Goal: Information Seeking & Learning: Learn about a topic

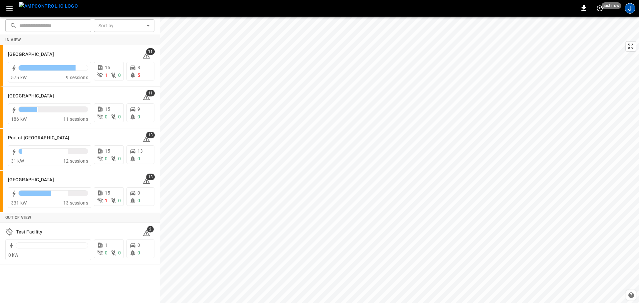
click at [319, 7] on div "J" at bounding box center [630, 8] width 11 height 11
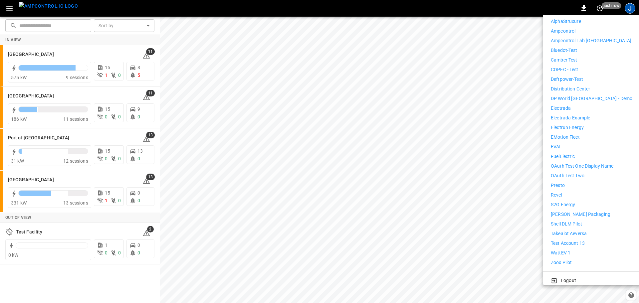
scroll to position [58, 0]
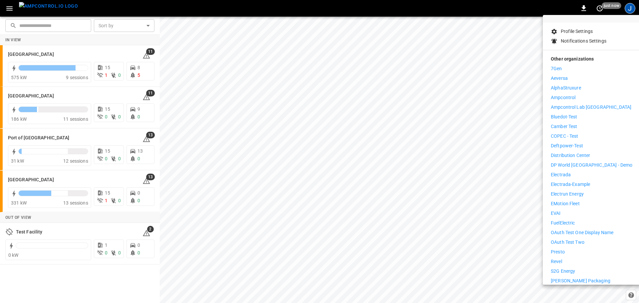
click at [319, 153] on li "Distribution Center" at bounding box center [592, 155] width 82 height 7
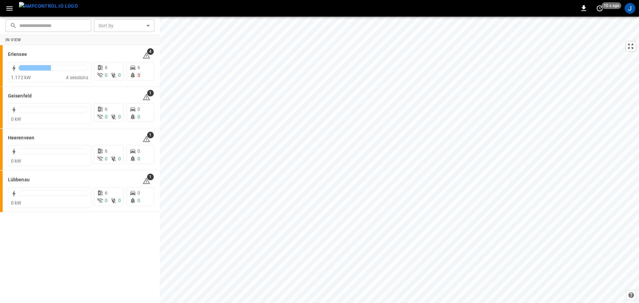
click at [10, 7] on icon "button" at bounding box center [9, 8] width 6 height 4
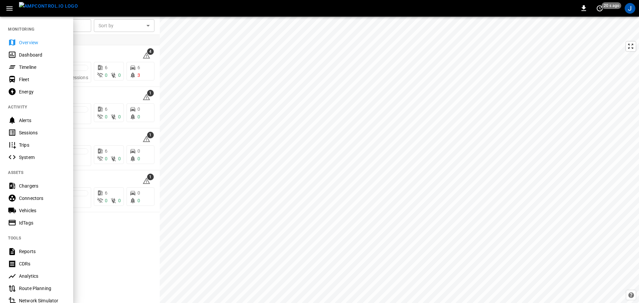
click at [37, 69] on div "Timeline" at bounding box center [42, 67] width 46 height 7
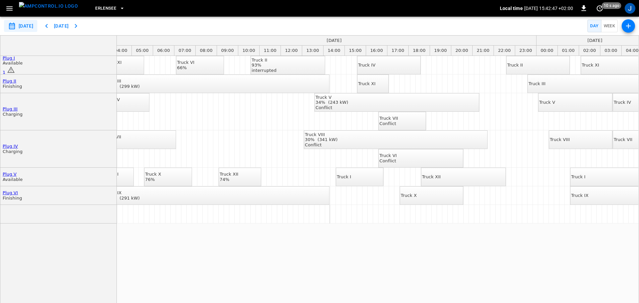
scroll to position [0, 122]
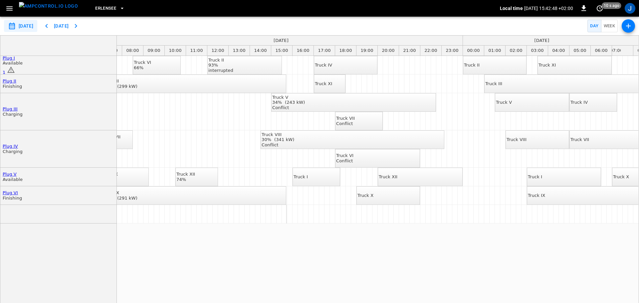
drag, startPoint x: 452, startPoint y: 263, endPoint x: 475, endPoint y: 260, distance: 22.9
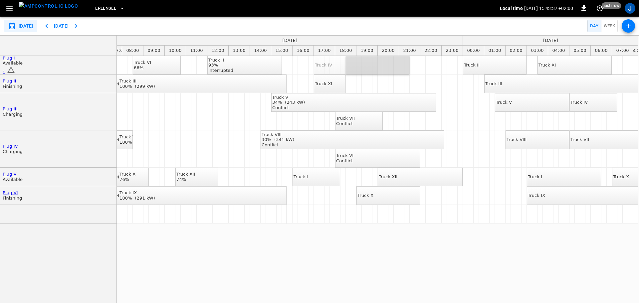
drag, startPoint x: 351, startPoint y: 65, endPoint x: 386, endPoint y: 64, distance: 35.0
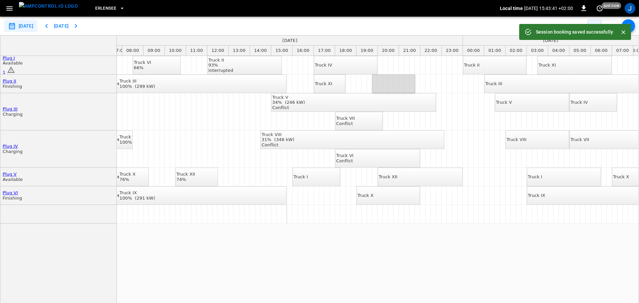
drag, startPoint x: 380, startPoint y: 86, endPoint x: 413, endPoint y: 86, distance: 33.0
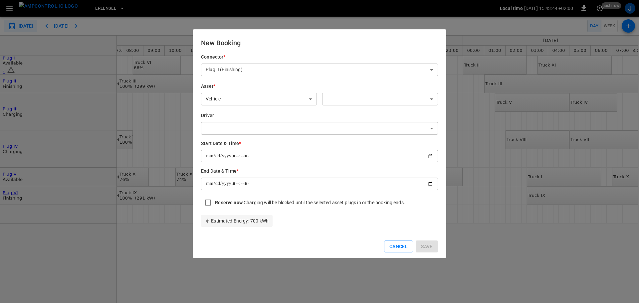
click at [360, 100] on body "**********" at bounding box center [319, 151] width 639 height 303
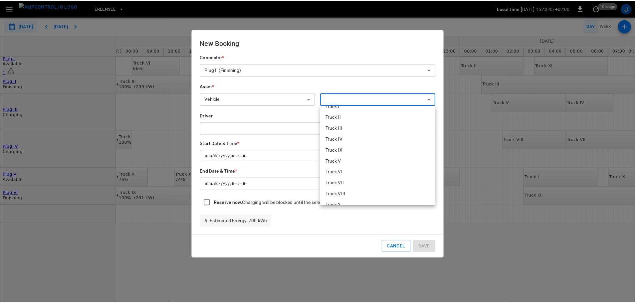
scroll to position [0, 0]
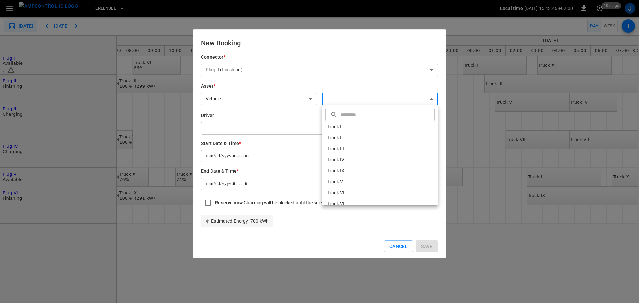
click at [290, 103] on div at bounding box center [319, 151] width 639 height 303
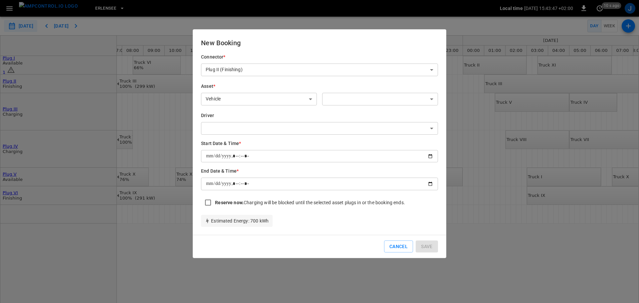
click at [288, 99] on body "**********" at bounding box center [319, 151] width 639 height 303
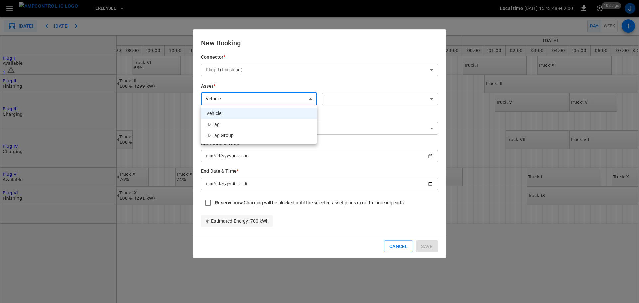
click at [287, 134] on li "ID Tag Group" at bounding box center [259, 135] width 116 height 11
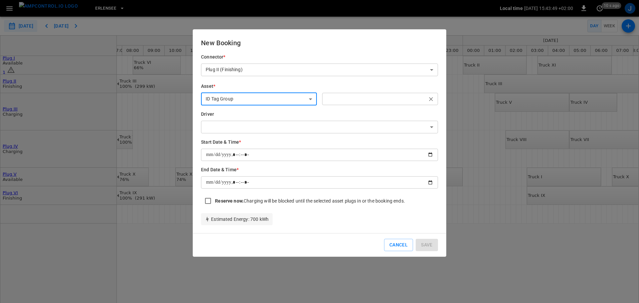
click at [360, 98] on input "text" at bounding box center [374, 99] width 101 height 8
click at [284, 101] on body "**********" at bounding box center [319, 151] width 639 height 303
click at [291, 99] on div at bounding box center [319, 151] width 639 height 303
click at [291, 99] on body "**********" at bounding box center [319, 151] width 639 height 303
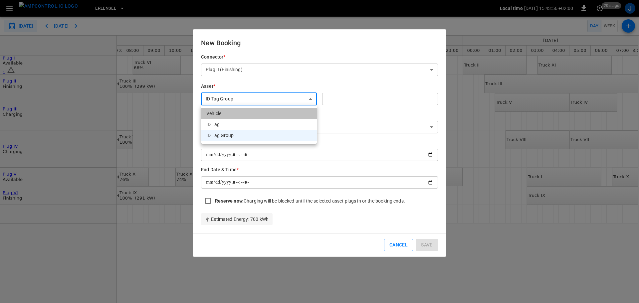
click at [291, 116] on li "Vehicle" at bounding box center [259, 113] width 116 height 11
type input "*******"
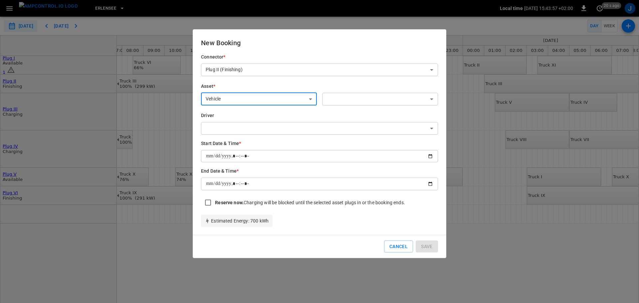
click at [292, 126] on body "**********" at bounding box center [319, 151] width 639 height 303
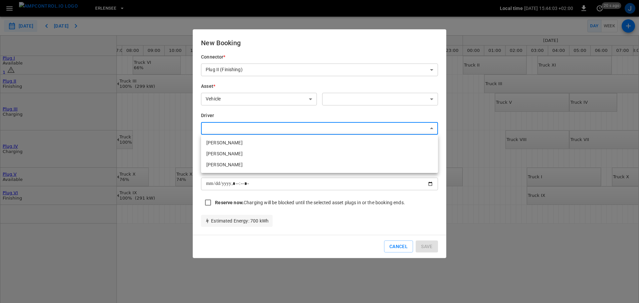
click at [267, 119] on div at bounding box center [319, 151] width 639 height 303
type input "**********"
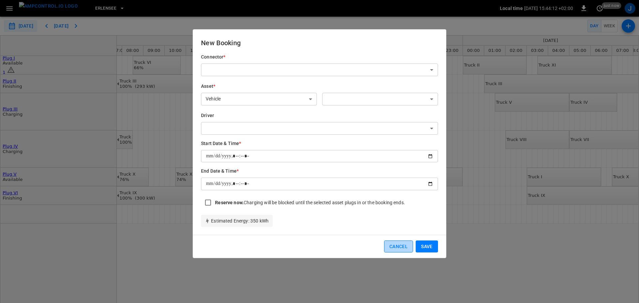
click at [398, 246] on button "Cancel" at bounding box center [398, 247] width 29 height 12
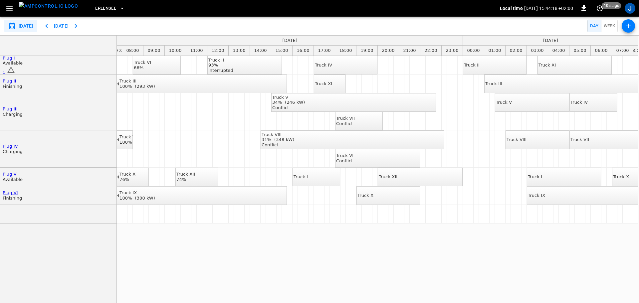
click at [332, 83] on div "Truck XI" at bounding box center [323, 83] width 17 height 5
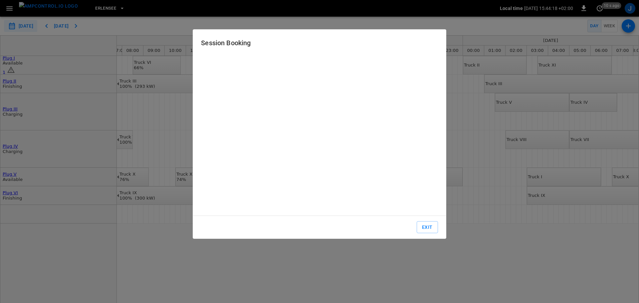
type input "**********"
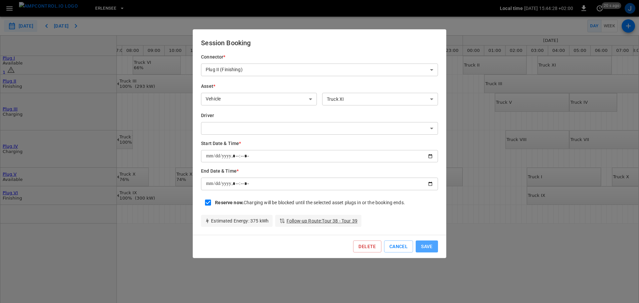
click at [427, 247] on button "Save" at bounding box center [427, 247] width 22 height 12
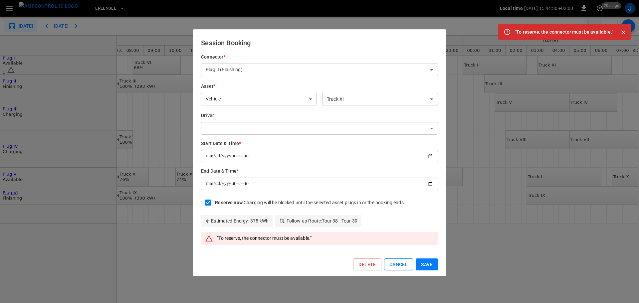
click at [401, 263] on button "Cancel" at bounding box center [398, 265] width 29 height 12
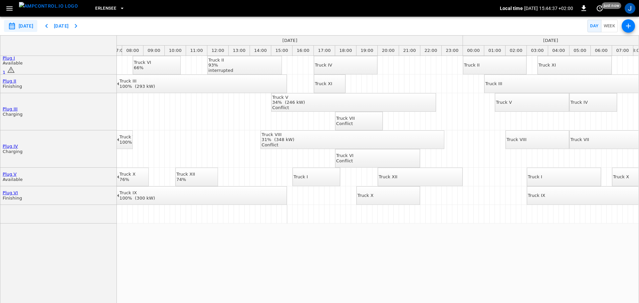
click at [332, 63] on div "Truck IV" at bounding box center [323, 65] width 17 height 5
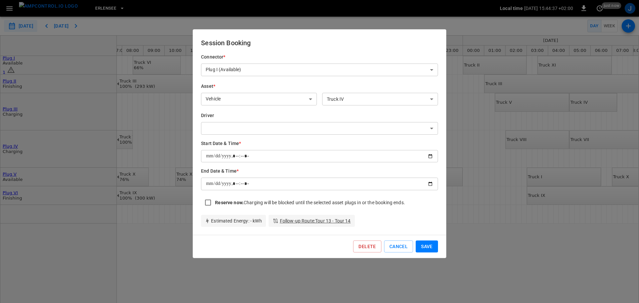
type input "**********"
click at [221, 202] on strong "Reserve now." at bounding box center [229, 202] width 29 height 5
click at [432, 247] on button "Save" at bounding box center [427, 247] width 22 height 12
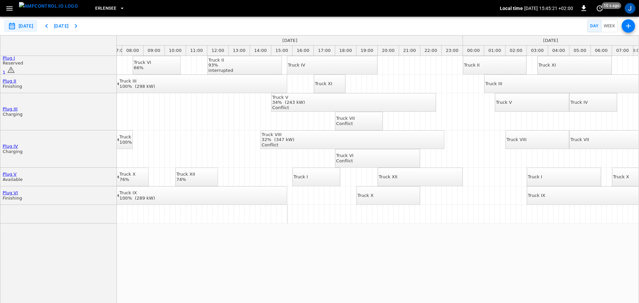
click at [331, 87] on div "Truck XI" at bounding box center [323, 83] width 17 height 5
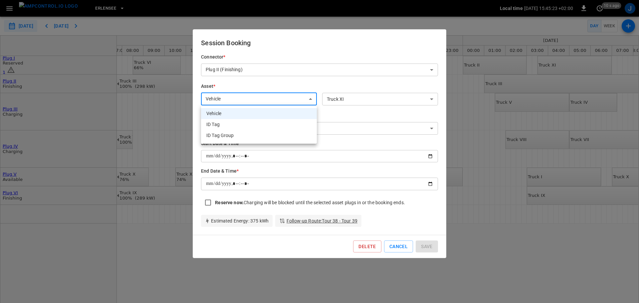
click at [278, 103] on body "**********" at bounding box center [319, 151] width 639 height 303
drag, startPoint x: 264, startPoint y: 138, endPoint x: 316, endPoint y: 124, distance: 53.7
click at [264, 137] on li "ID Tag Group" at bounding box center [259, 135] width 116 height 11
type input "**********"
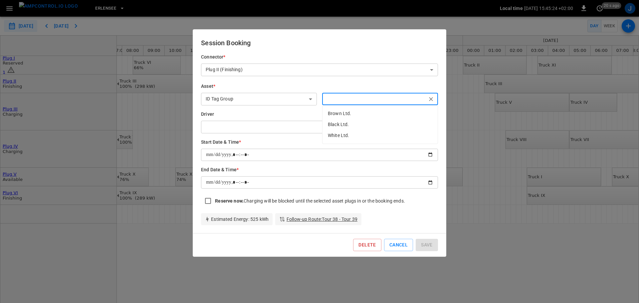
click at [379, 96] on input "text" at bounding box center [374, 99] width 101 height 8
click at [468, 104] on div at bounding box center [319, 151] width 639 height 303
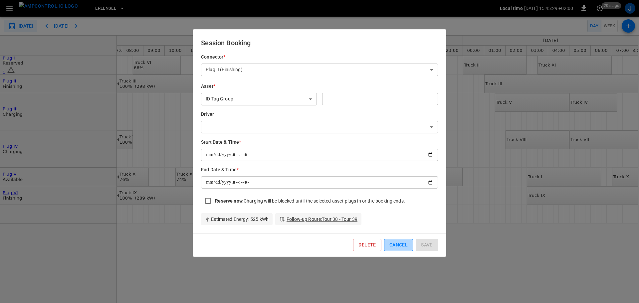
click at [398, 243] on button "Cancel" at bounding box center [398, 245] width 29 height 12
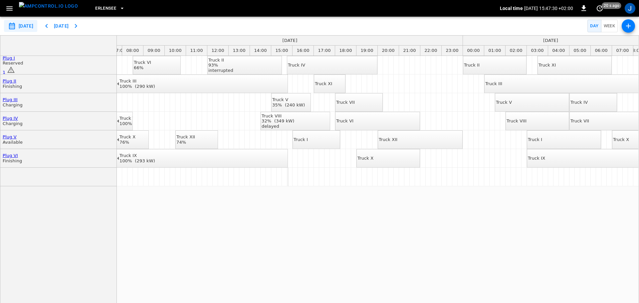
click at [119, 11] on icon "button" at bounding box center [122, 8] width 7 height 7
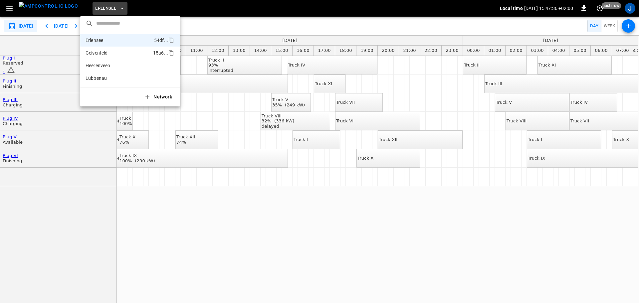
click at [119, 57] on li "Geisenfeld 15a6 ..." at bounding box center [130, 53] width 100 height 13
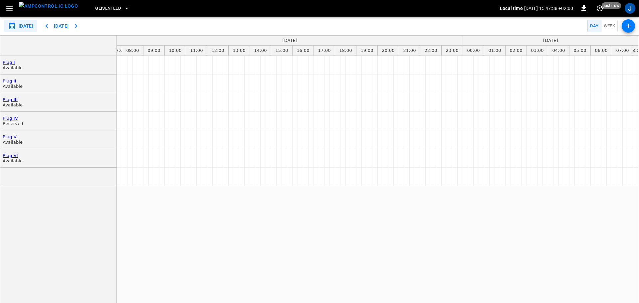
drag, startPoint x: 100, startPoint y: 10, endPoint x: 397, endPoint y: 58, distance: 300.8
click at [397, 58] on div "**********" at bounding box center [319, 151] width 639 height 303
drag, startPoint x: 417, startPoint y: 68, endPoint x: 427, endPoint y: 73, distance: 12.1
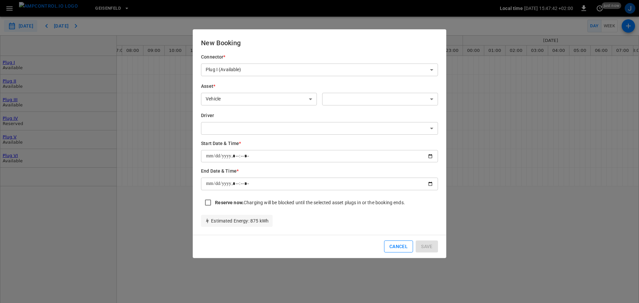
click at [396, 245] on button "Cancel" at bounding box center [398, 247] width 29 height 12
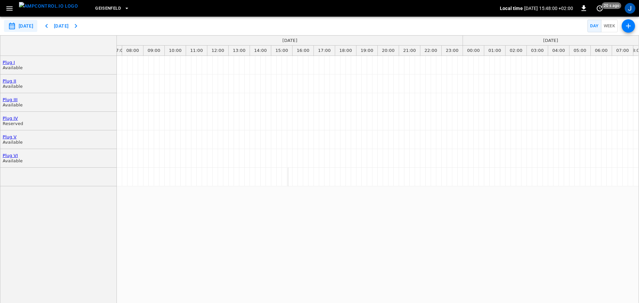
click at [124, 7] on icon "button" at bounding box center [127, 8] width 7 height 7
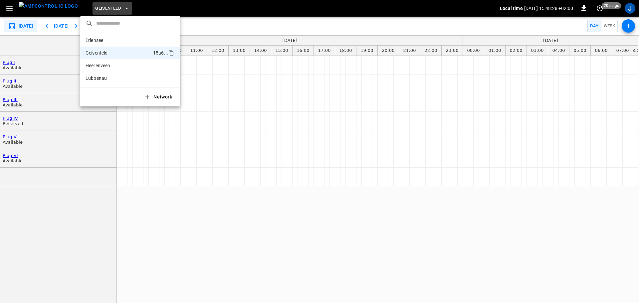
click at [12, 10] on div at bounding box center [319, 151] width 639 height 303
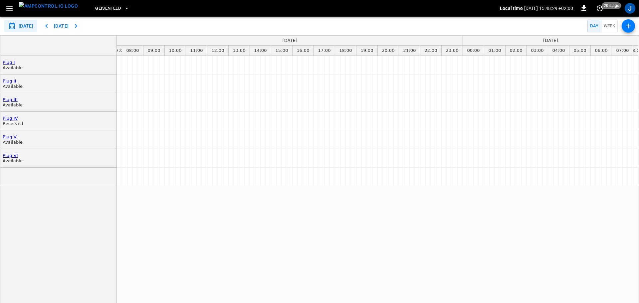
click at [10, 8] on icon "button" at bounding box center [9, 8] width 8 height 8
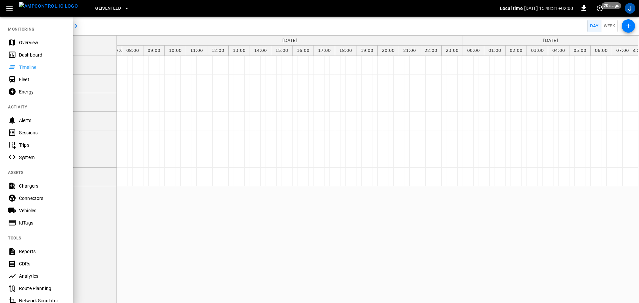
click at [26, 89] on div "Energy" at bounding box center [42, 92] width 46 height 7
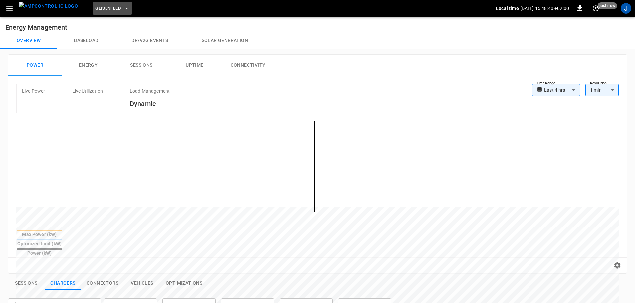
click at [107, 6] on span "Geisenfeld" at bounding box center [108, 9] width 26 height 8
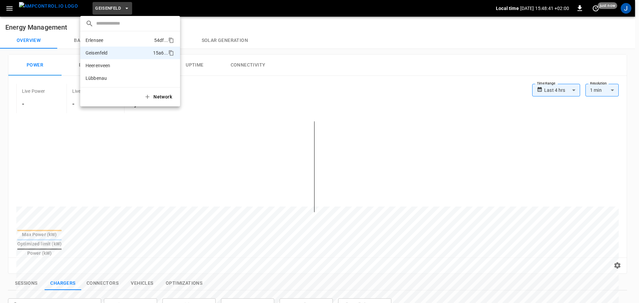
click at [116, 36] on li "Erlensee 54df ..." at bounding box center [130, 40] width 100 height 13
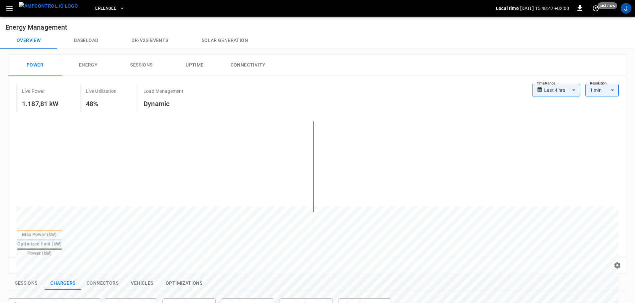
click at [12, 11] on icon "button" at bounding box center [9, 8] width 8 height 8
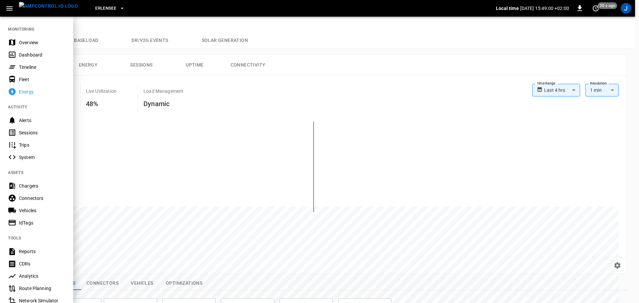
click at [33, 72] on div "Timeline" at bounding box center [36, 67] width 73 height 12
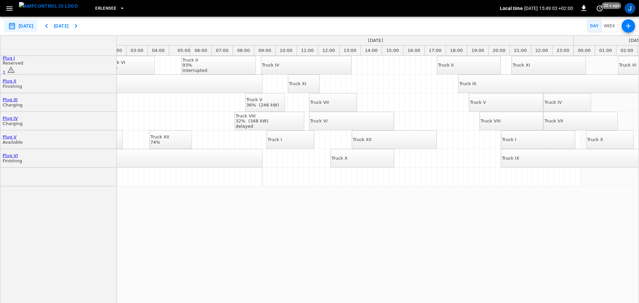
scroll to position [0, 191]
drag, startPoint x: 280, startPoint y: 187, endPoint x: 343, endPoint y: 195, distance: 63.1
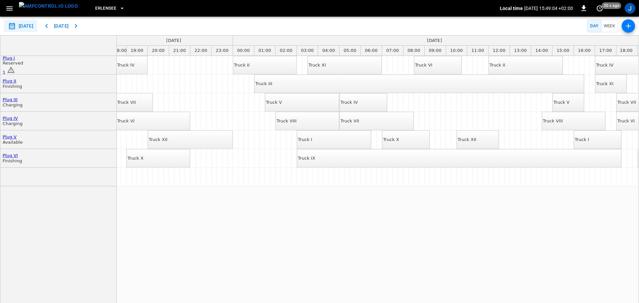
scroll to position [0, 360]
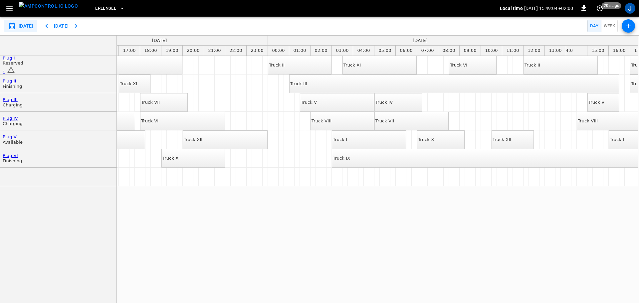
drag, startPoint x: 330, startPoint y: 213, endPoint x: 283, endPoint y: 214, distance: 46.6
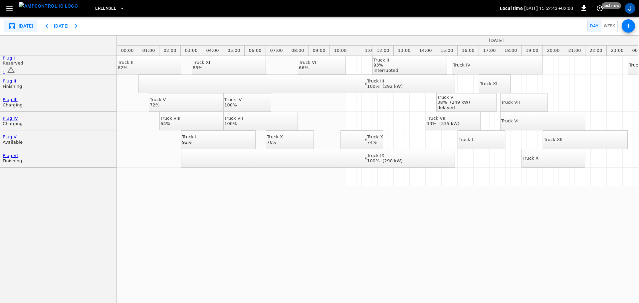
scroll to position [0, 248]
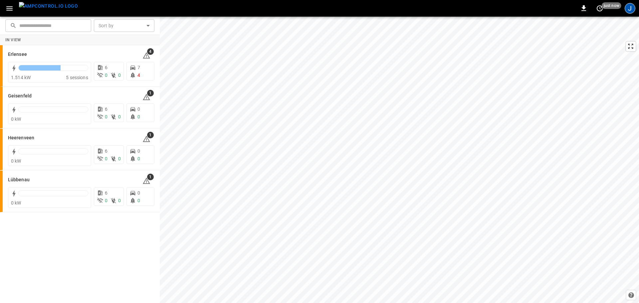
click at [632, 10] on div "J" at bounding box center [630, 8] width 11 height 11
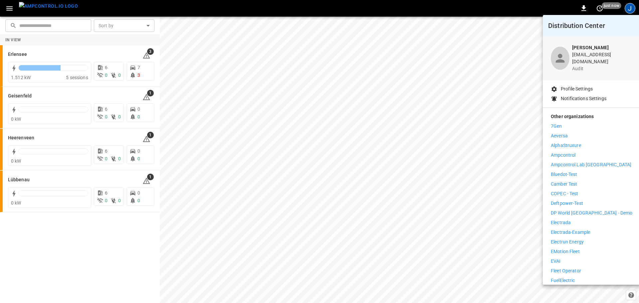
click at [12, 11] on div at bounding box center [319, 151] width 639 height 303
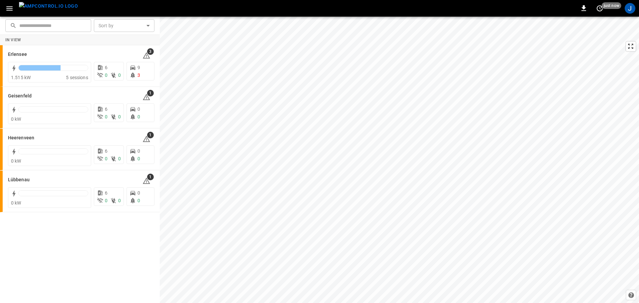
click at [10, 6] on icon "button" at bounding box center [9, 8] width 8 height 8
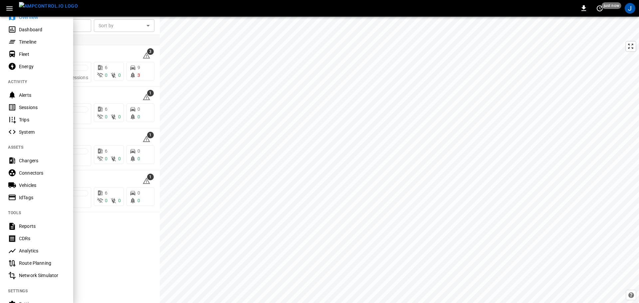
scroll to position [94, 0]
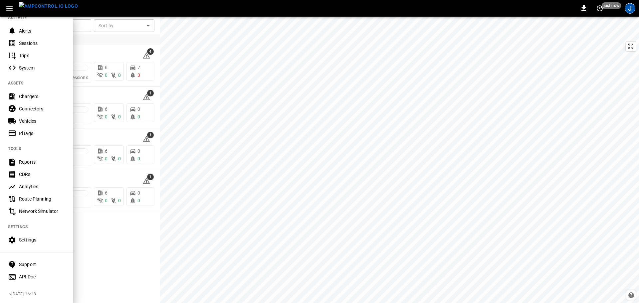
click at [629, 10] on div "J" at bounding box center [630, 8] width 11 height 11
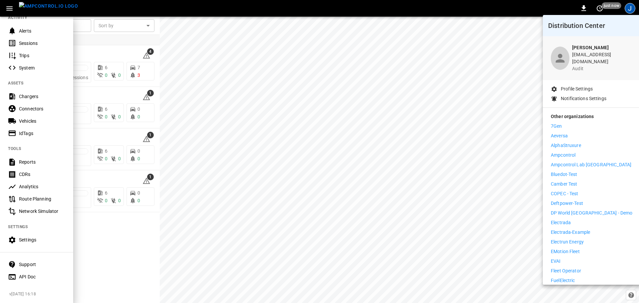
click at [569, 219] on p "Electrada" at bounding box center [561, 222] width 20 height 7
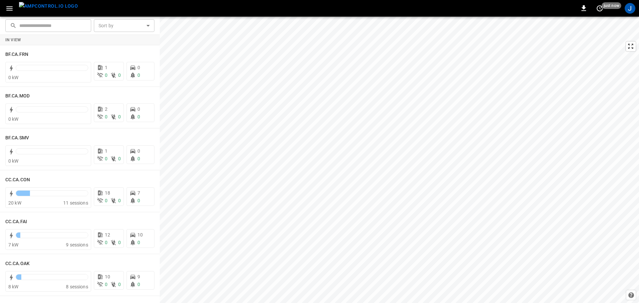
click at [2, 11] on div "0 just now J" at bounding box center [319, 8] width 639 height 17
click at [5, 9] on icon "button" at bounding box center [9, 8] width 8 height 8
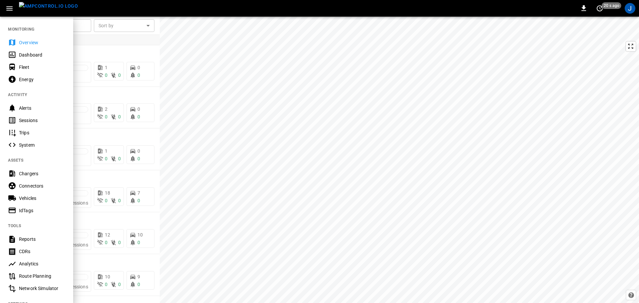
click at [38, 201] on div "Vehicles" at bounding box center [42, 198] width 46 height 7
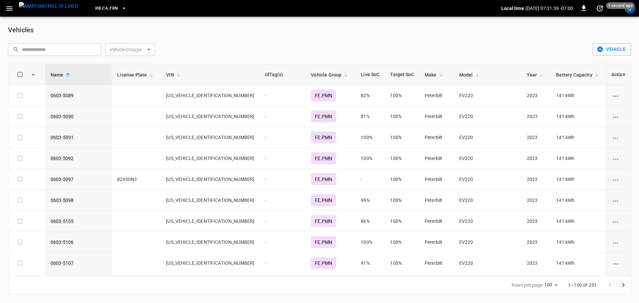
scroll to position [200, 0]
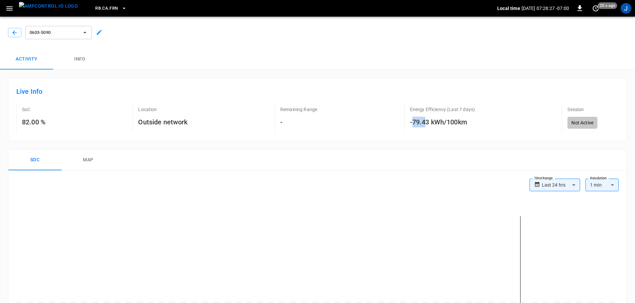
drag, startPoint x: 425, startPoint y: 124, endPoint x: 412, endPoint y: 125, distance: 12.4
click at [412, 125] on h6 "-79.43 kWh/100km" at bounding box center [442, 122] width 65 height 11
click at [412, 126] on h6 "-79.43 kWh/100km" at bounding box center [442, 122] width 65 height 11
drag, startPoint x: 431, startPoint y: 121, endPoint x: 413, endPoint y: 121, distance: 18.7
click at [413, 121] on h6 "-79.43 kWh/100km" at bounding box center [442, 122] width 65 height 11
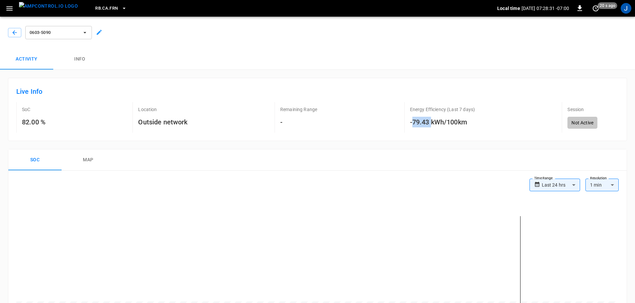
click at [413, 121] on h6 "-79.43 kWh/100km" at bounding box center [442, 122] width 65 height 11
drag, startPoint x: 419, startPoint y: 121, endPoint x: 412, endPoint y: 120, distance: 6.7
click at [412, 120] on h6 "-79.43 kWh/100km" at bounding box center [442, 122] width 65 height 11
drag, startPoint x: 427, startPoint y: 122, endPoint x: 476, endPoint y: 122, distance: 49.0
click at [476, 122] on div "Energy Efficiency (Last 7 days) -78.01 kWh/100km" at bounding box center [446, 117] width 92 height 31
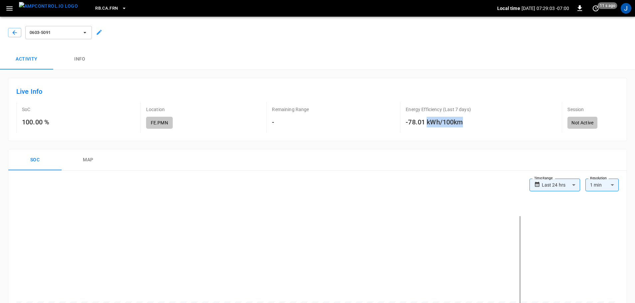
copy h6 "kWh/100km"
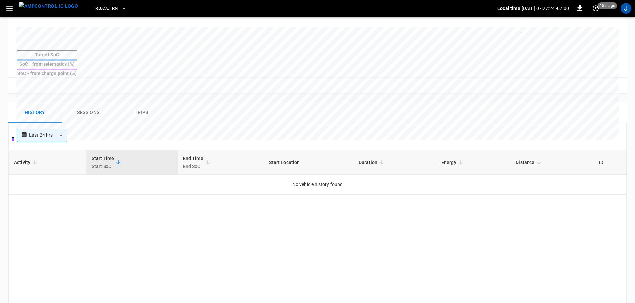
scroll to position [181, 0]
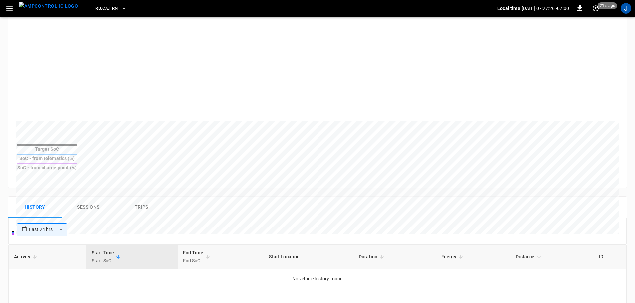
click at [60, 218] on body "**********" at bounding box center [317, 151] width 635 height 664
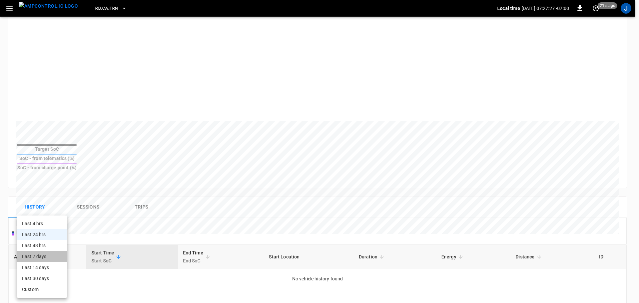
click at [52, 259] on li "Last 7 days" at bounding box center [42, 256] width 51 height 11
type input "**********"
type input "***"
type input "**********"
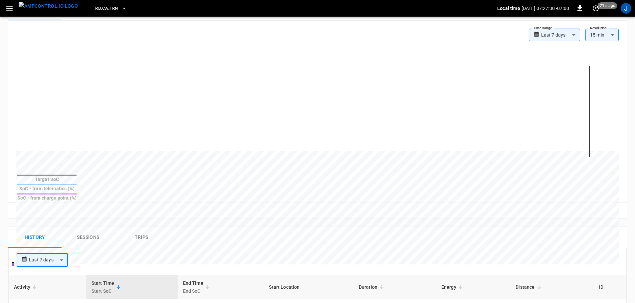
scroll to position [114, 0]
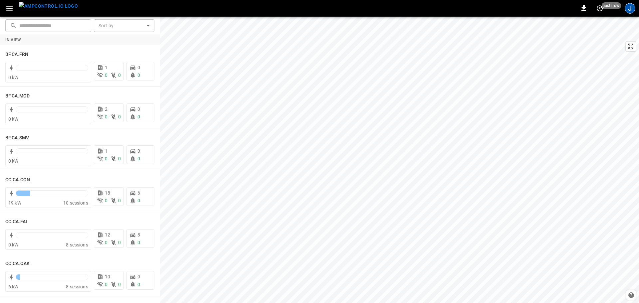
click at [629, 11] on div "J" at bounding box center [630, 8] width 11 height 11
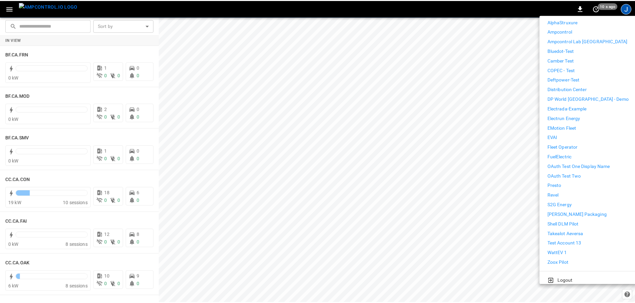
scroll to position [124, 0]
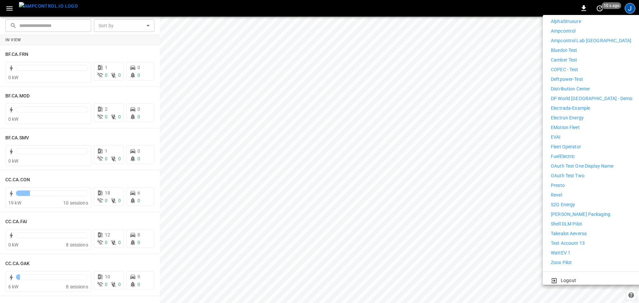
click at [23, 198] on div at bounding box center [319, 151] width 639 height 303
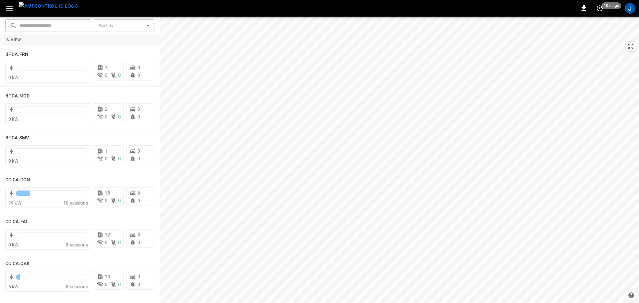
click at [37, 199] on div "Electrada [PERSON_NAME] [EMAIL_ADDRESS][DOMAIN_NAME] audit Profile Settings Not…" at bounding box center [319, 152] width 639 height 302
click at [41, 196] on div at bounding box center [52, 194] width 73 height 6
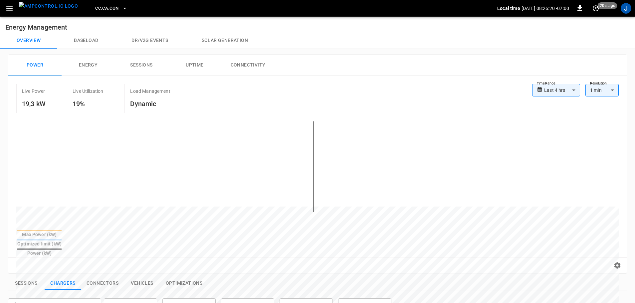
click at [568, 94] on body "**********" at bounding box center [317, 276] width 635 height 553
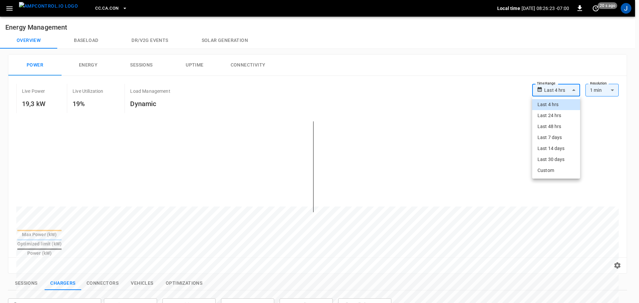
click at [557, 169] on li "Custom" at bounding box center [557, 170] width 48 height 11
type input "******"
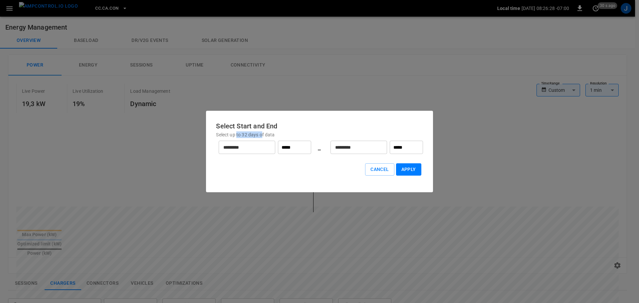
drag, startPoint x: 242, startPoint y: 134, endPoint x: 264, endPoint y: 131, distance: 22.2
click at [264, 131] on div "Select Start and End Select up to 32 days of data ********* ​ ***** _ *********…" at bounding box center [319, 152] width 227 height 82
click at [265, 137] on p "Select up to 32 days of data" at bounding box center [319, 135] width 207 height 7
click at [378, 173] on button "Cancel" at bounding box center [379, 170] width 29 height 12
